Goal: Task Accomplishment & Management: Manage account settings

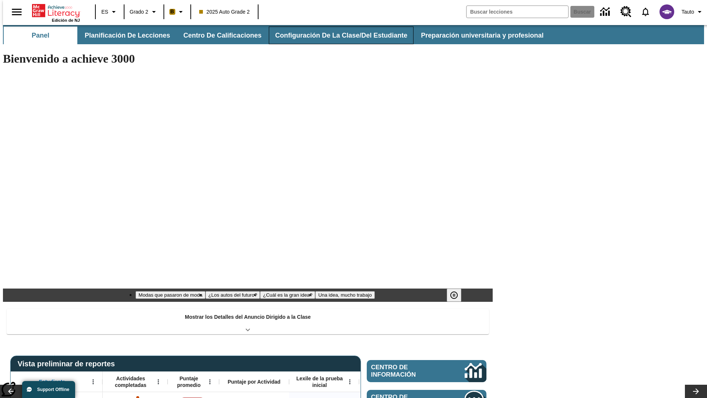
click at [333, 35] on button "Configuración de la clase/del estudiante" at bounding box center [341, 36] width 145 height 18
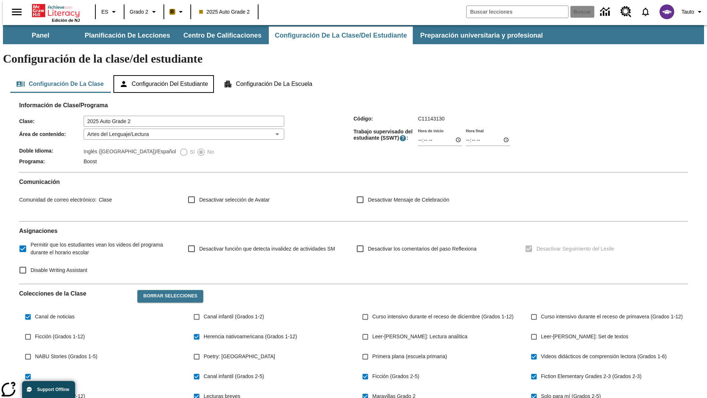
click at [164, 75] on button "Configuración del estudiante" at bounding box center [163, 84] width 101 height 18
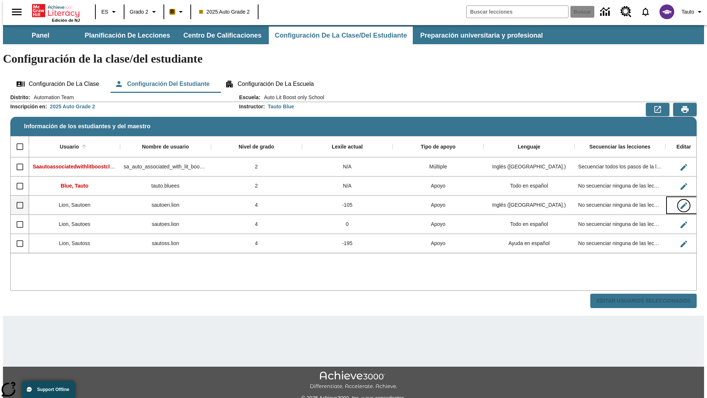
click at [681, 202] on icon "Editar Usuario" at bounding box center [684, 205] width 7 height 7
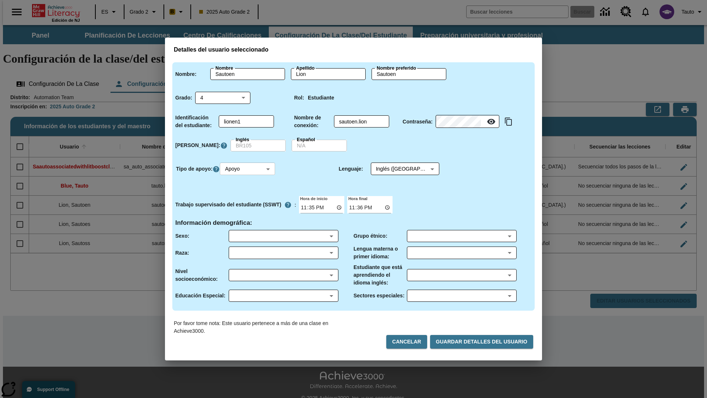
click at [249, 169] on body "Saltar al contenido principal Edición de NJ ES Grado 2 B 2025 Auto Grade 2 Busc…" at bounding box center [354, 219] width 702 height 389
click at [249, 196] on li "Apoyo" at bounding box center [248, 196] width 55 height 12
click at [398, 169] on body "Saltar al contenido principal Edición de NJ ES Grado 2 B 2025 Auto Grade 2 Busc…" at bounding box center [354, 219] width 702 height 389
click at [249, 169] on body "Saltar al contenido principal Edición de NJ ES Grado 2 B 2025 Auto Grade 2 Busc…" at bounding box center [354, 219] width 702 height 389
click at [249, 208] on li "Enriquecimiento" at bounding box center [248, 208] width 55 height 12
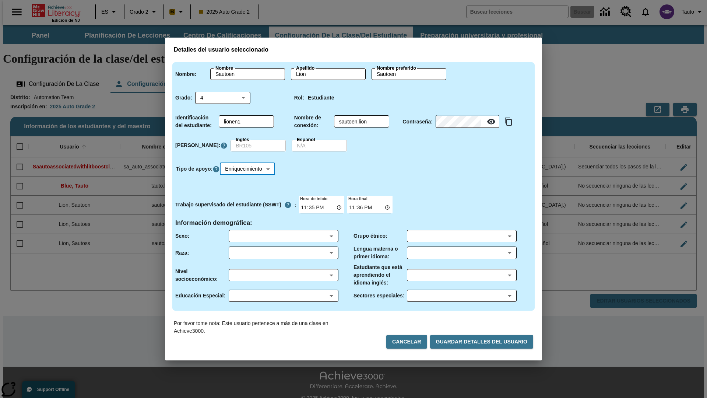
click at [250, 169] on body "Saltar al contenido principal Edición de NJ ES Grado 2 B 2025 Auto Grade 2 Busc…" at bounding box center [354, 219] width 702 height 389
click at [250, 184] on li "Estándar" at bounding box center [250, 184] width 58 height 12
click at [249, 169] on body "Saltar al contenido principal Edición de NJ ES Grado 2 B 2025 Auto Grade 2 Busc…" at bounding box center [354, 219] width 702 height 389
click at [249, 220] on li "Múltiple" at bounding box center [248, 220] width 55 height 12
type input "M"
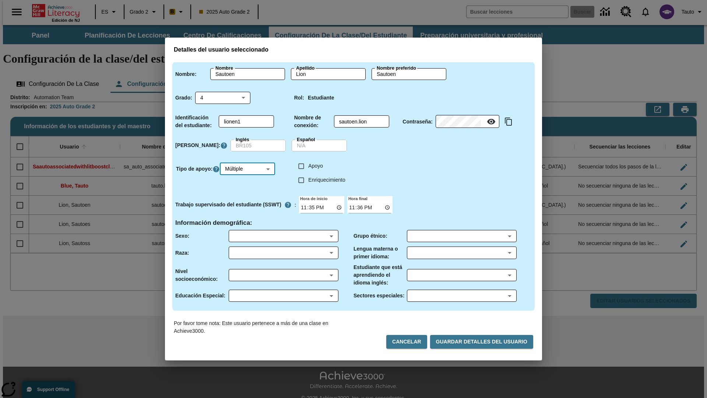
click at [301, 180] on input "Enriquecimiento" at bounding box center [301, 180] width 14 height 14
checkbox input "true"
click at [301, 166] on input "Apoyo" at bounding box center [301, 166] width 14 height 14
checkbox input "true"
